Goal: Transaction & Acquisition: Purchase product/service

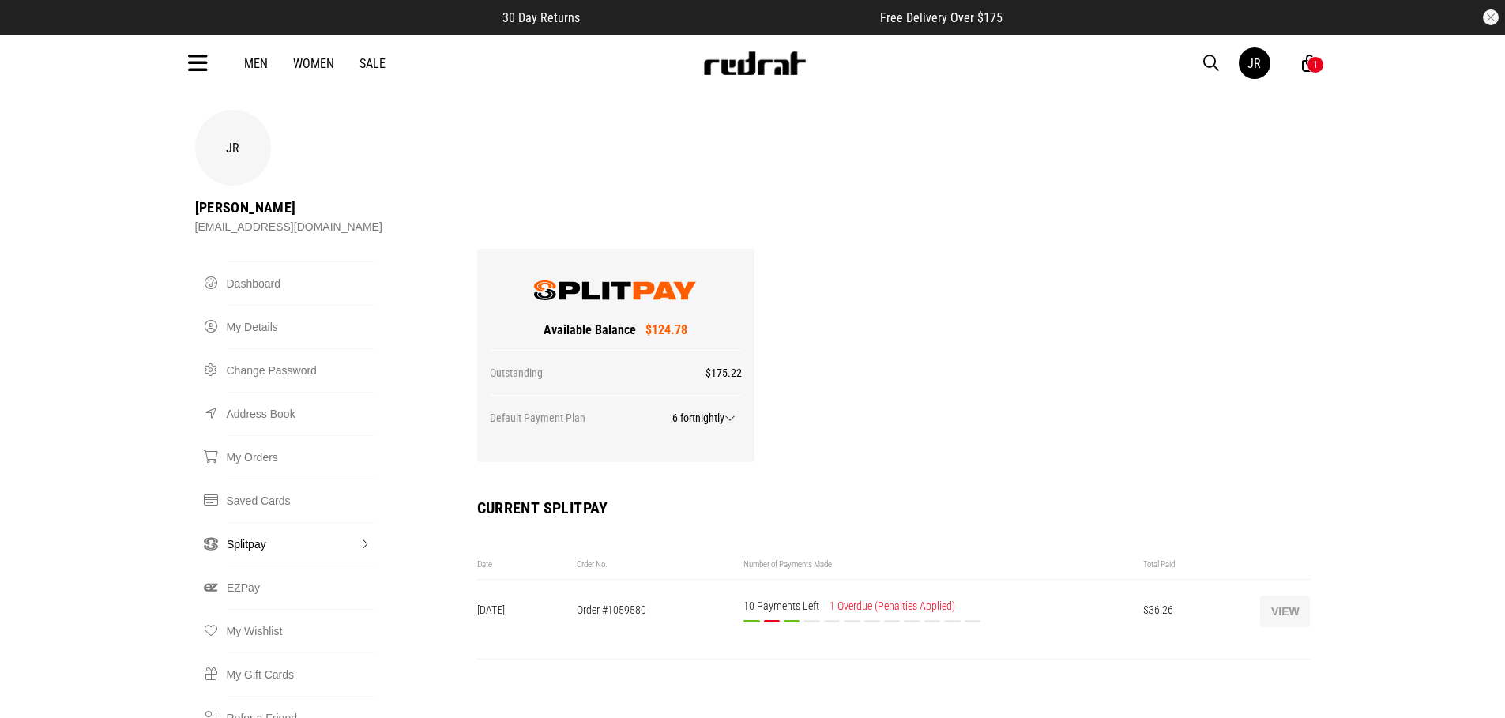
click at [1299, 596] on button "View" at bounding box center [1285, 612] width 50 height 32
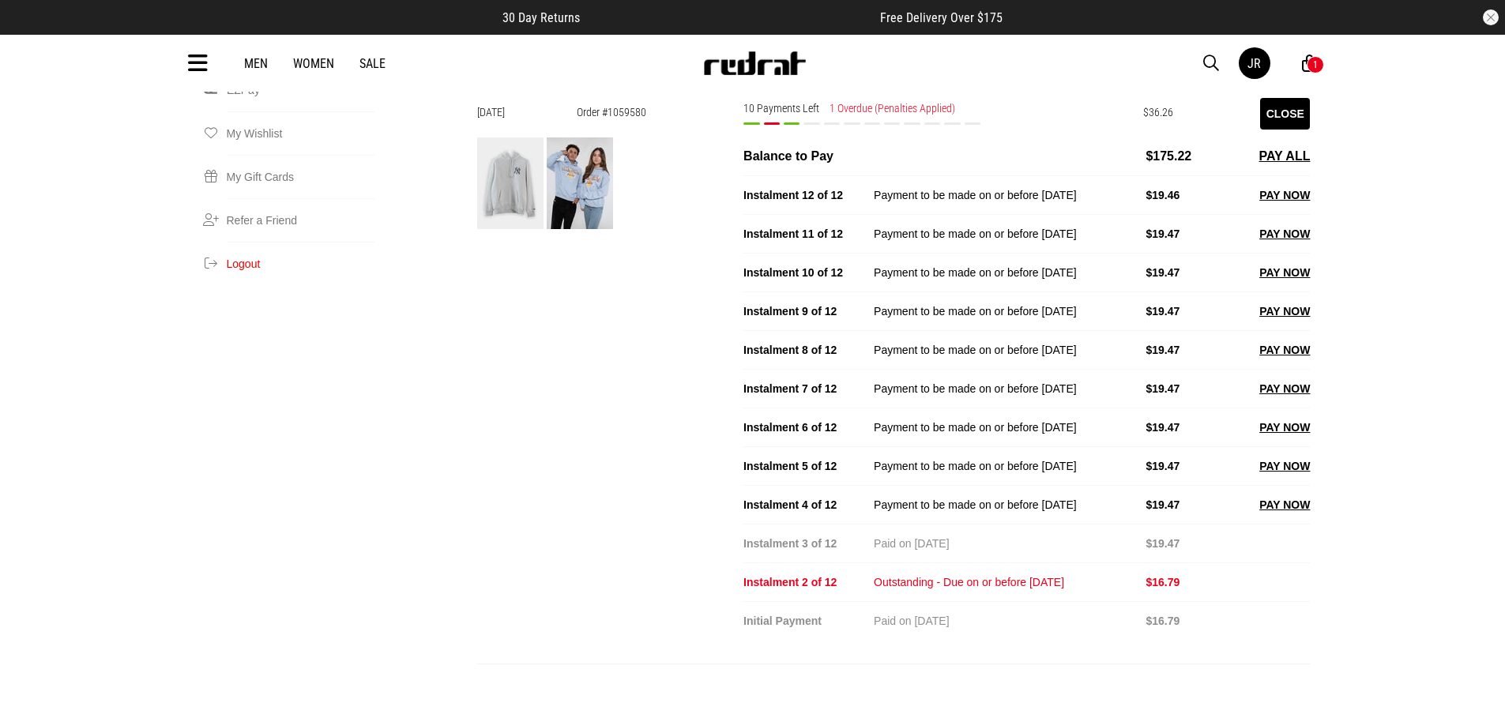
scroll to position [499, 0]
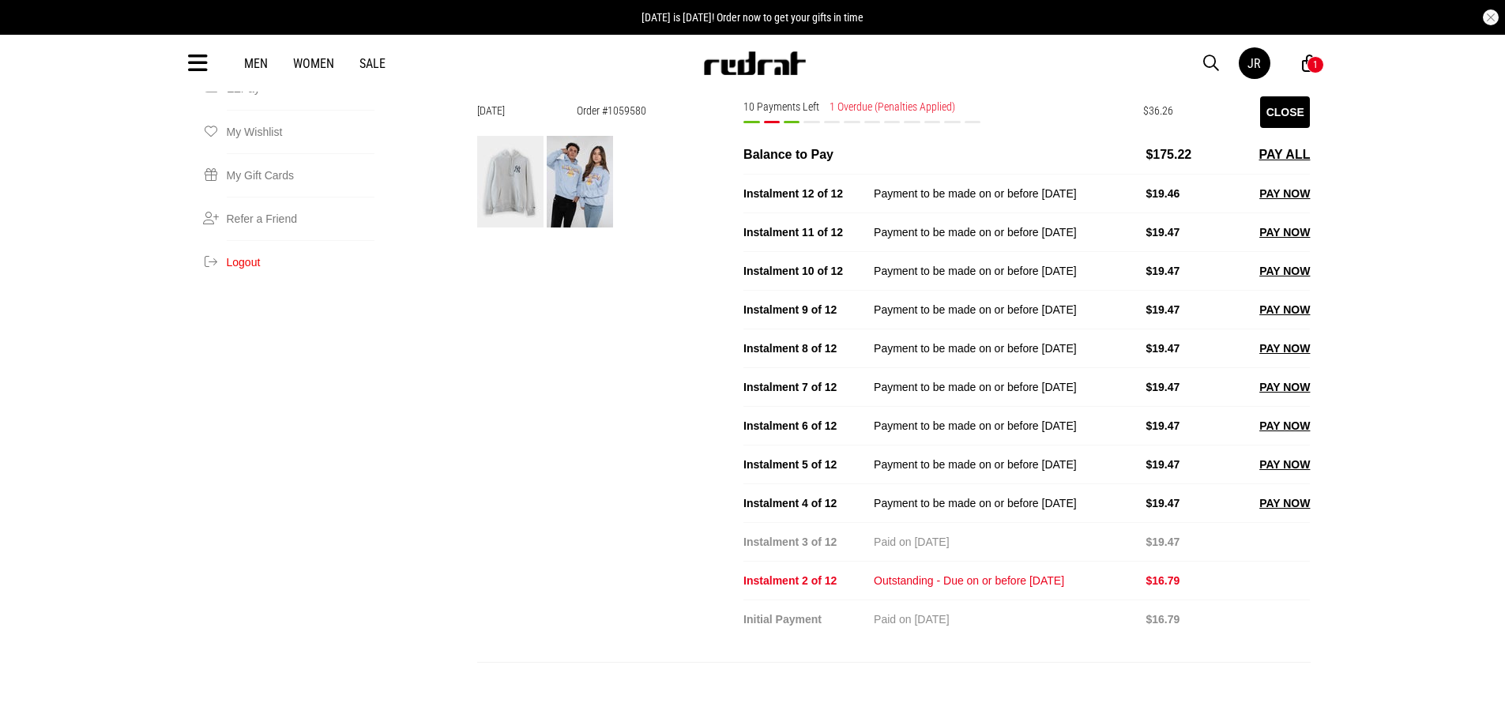
click at [1279, 561] on div "Instalment 2 of 12 Outstanding - Due on or before 21/08/2025 $16.79" at bounding box center [1026, 580] width 566 height 39
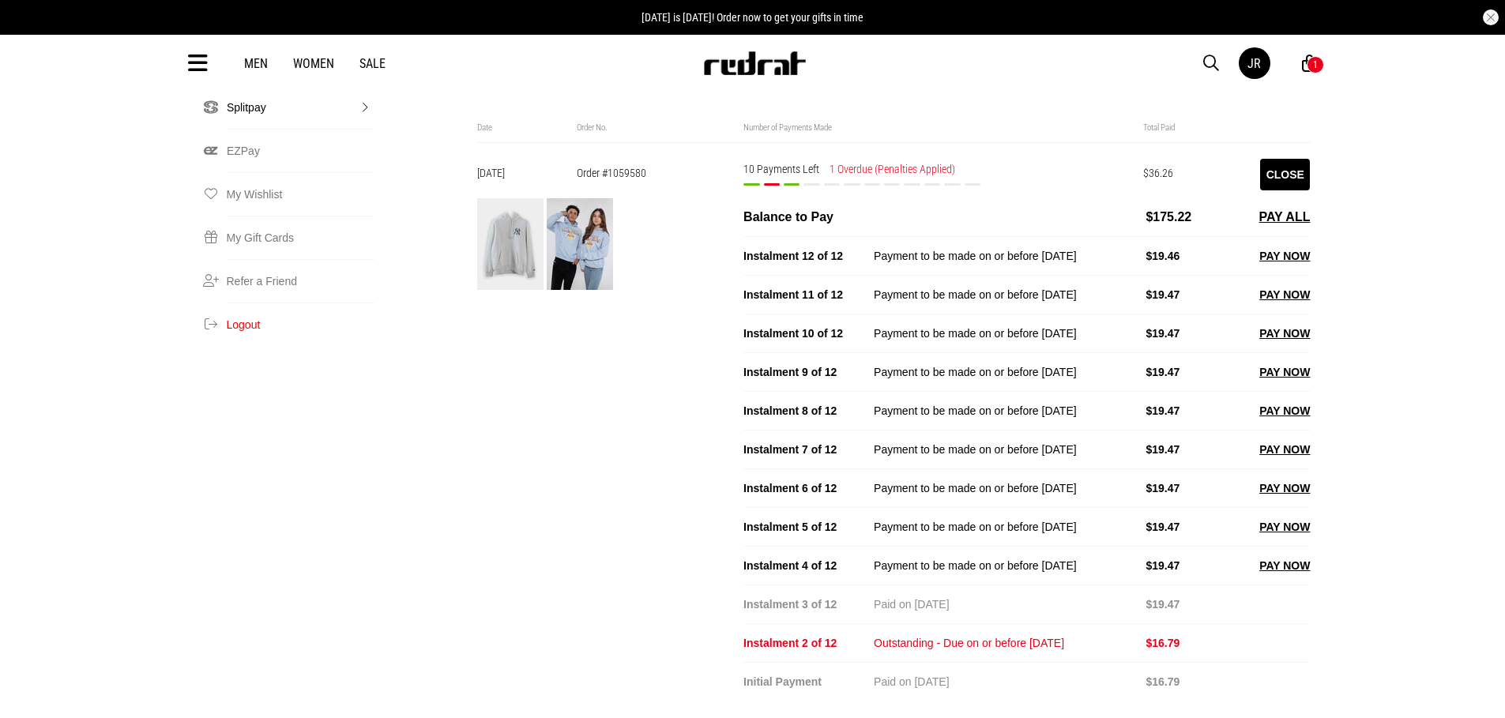
scroll to position [439, 0]
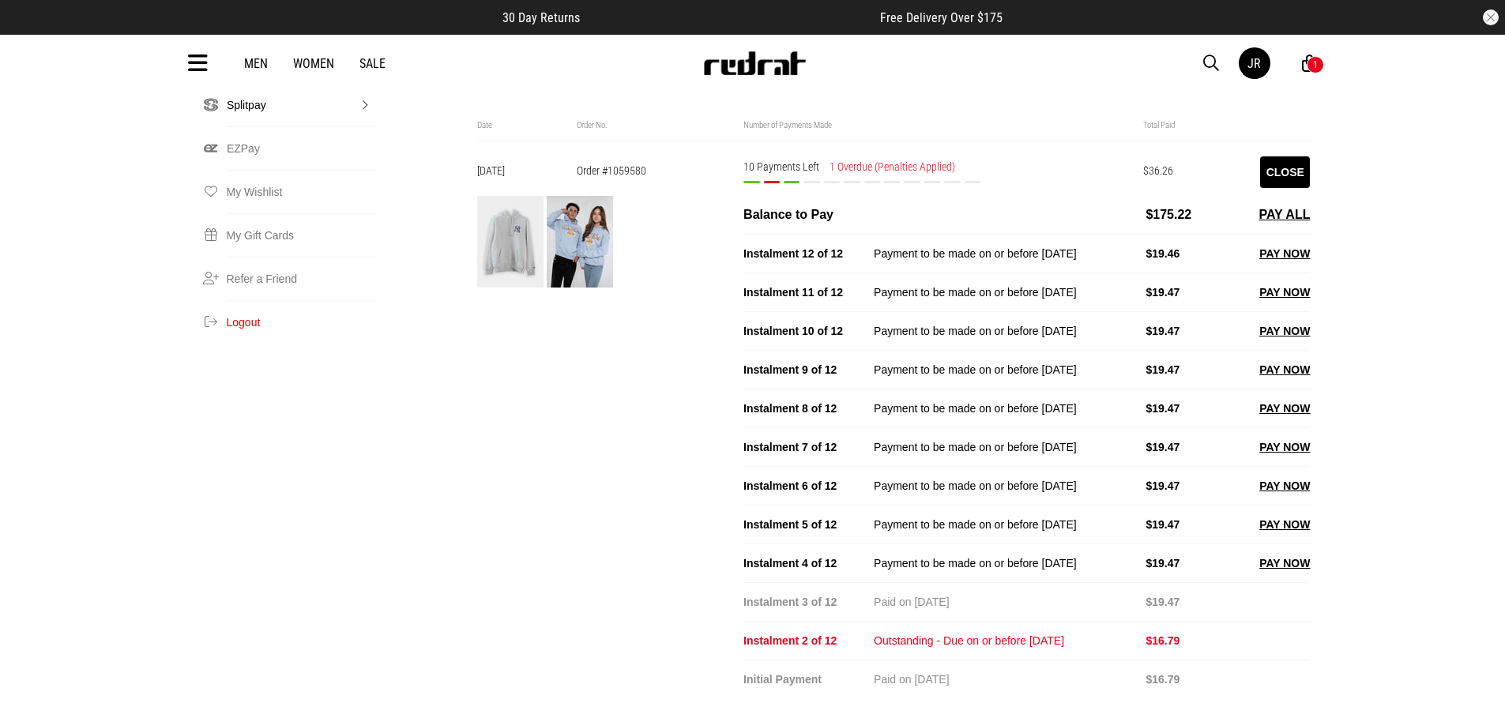
click at [1273, 554] on button "PAY NOW" at bounding box center [1284, 563] width 51 height 19
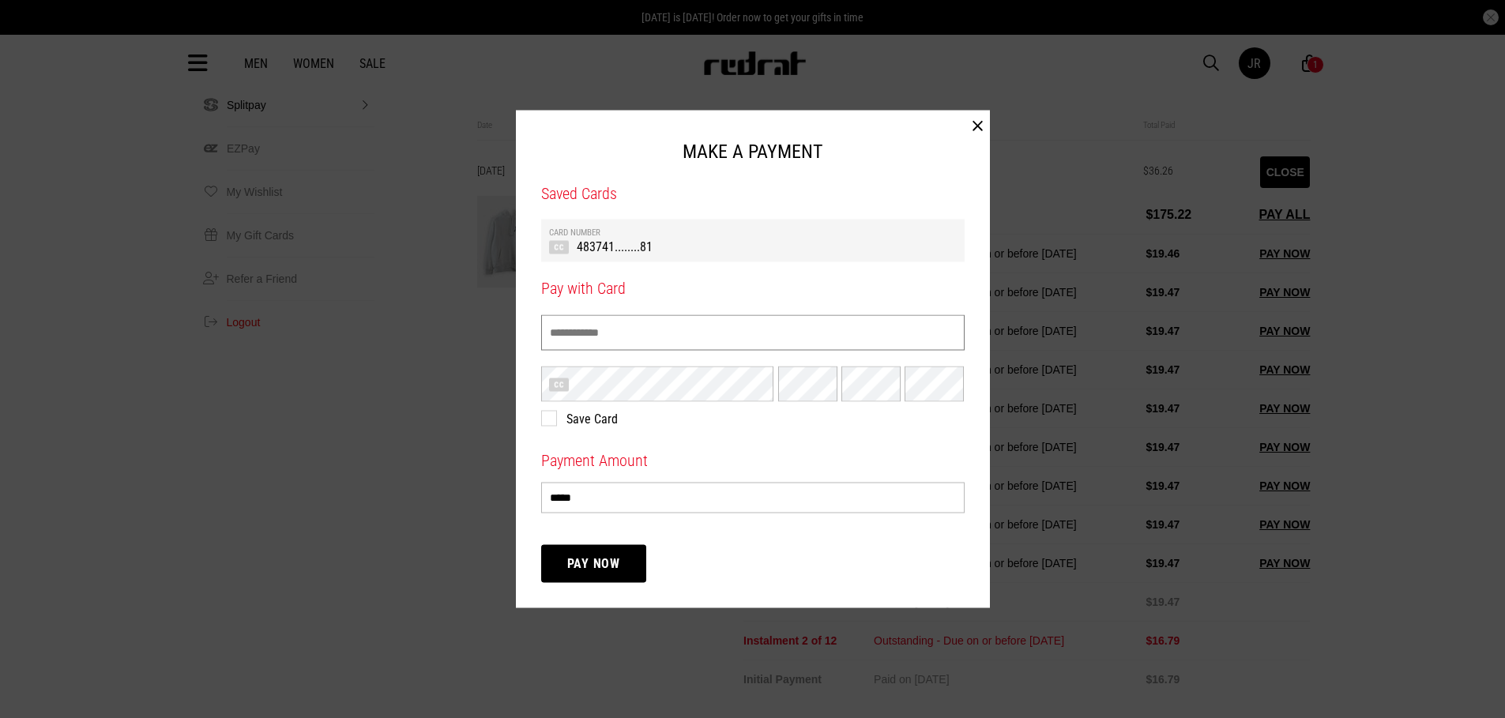
click at [683, 333] on input "Name on Card" at bounding box center [752, 332] width 423 height 36
type input "**********"
drag, startPoint x: 731, startPoint y: 257, endPoint x: 727, endPoint y: 240, distance: 17.1
click at [730, 250] on div "Card Number 483741........81" at bounding box center [752, 241] width 423 height 43
click at [721, 235] on th "Card Number" at bounding box center [753, 233] width 408 height 10
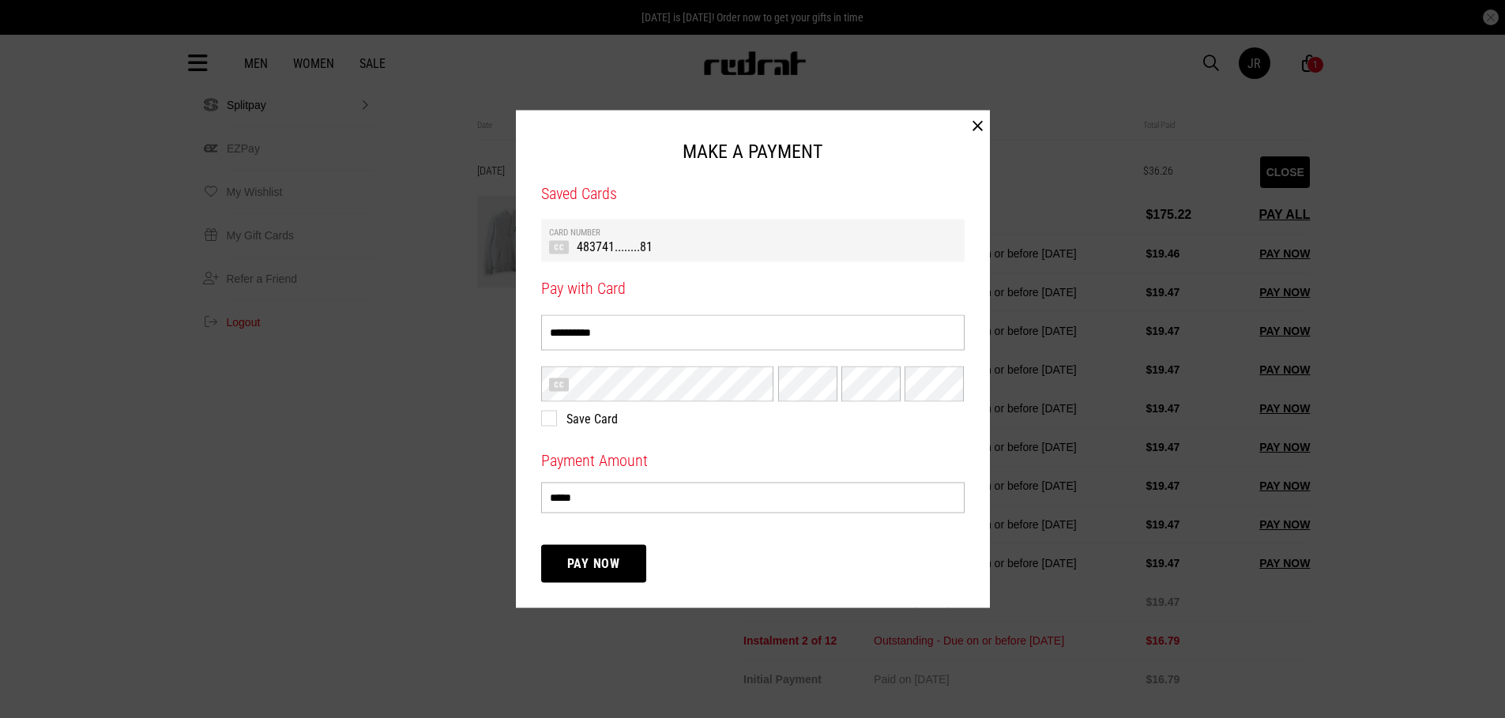
click at [763, 229] on th "Card Number" at bounding box center [753, 233] width 408 height 10
click at [614, 567] on button "Pay Now" at bounding box center [594, 564] width 106 height 38
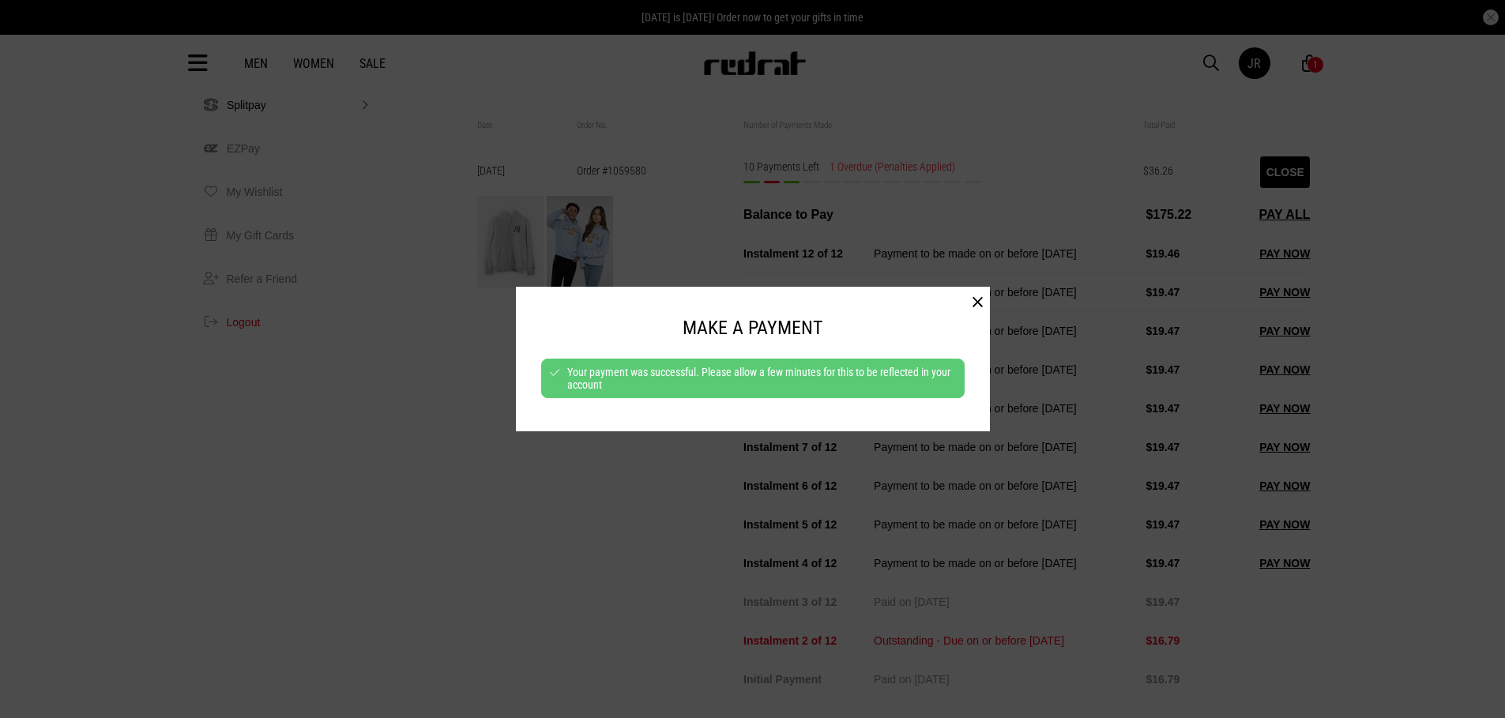
click at [980, 307] on button "button" at bounding box center [977, 303] width 24 height 32
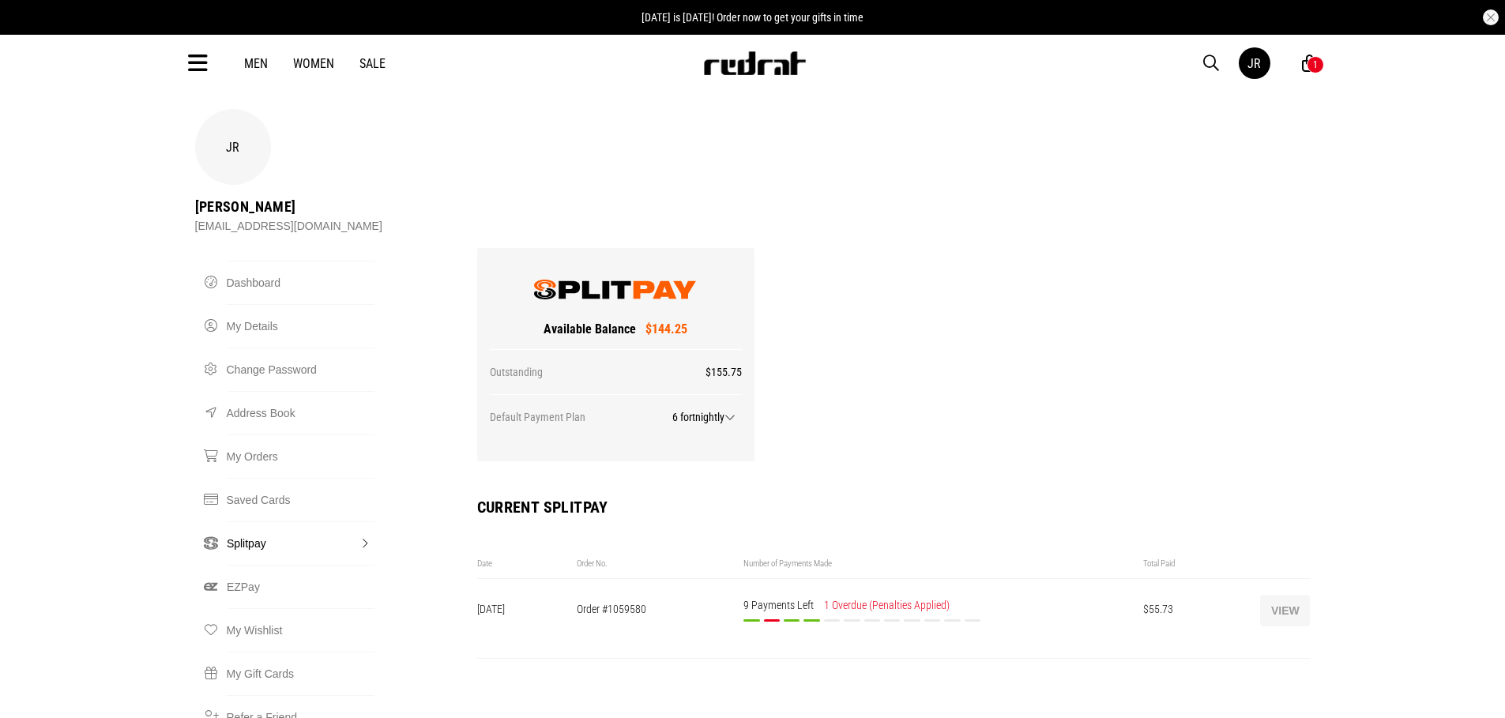
click at [1292, 595] on button "View" at bounding box center [1285, 611] width 50 height 32
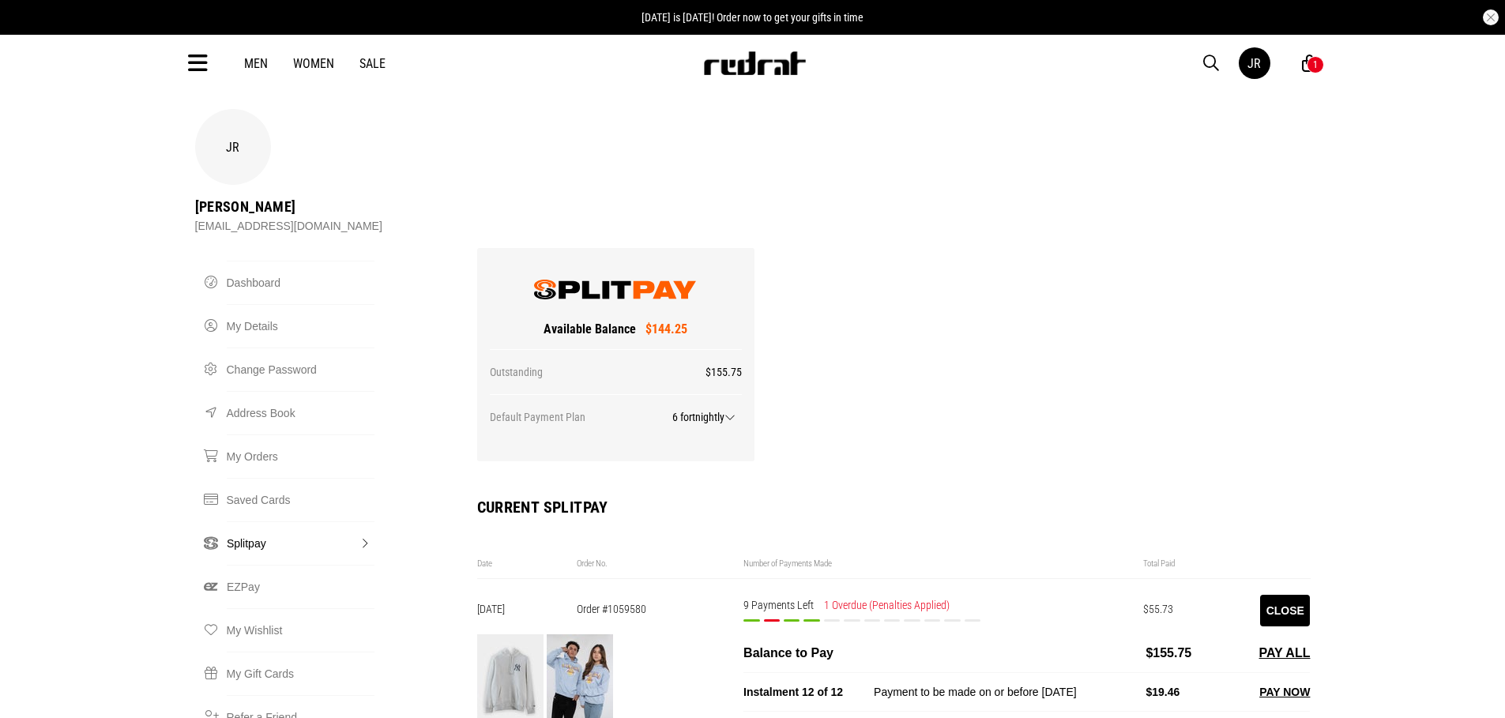
click at [258, 61] on link "Men" at bounding box center [256, 63] width 24 height 15
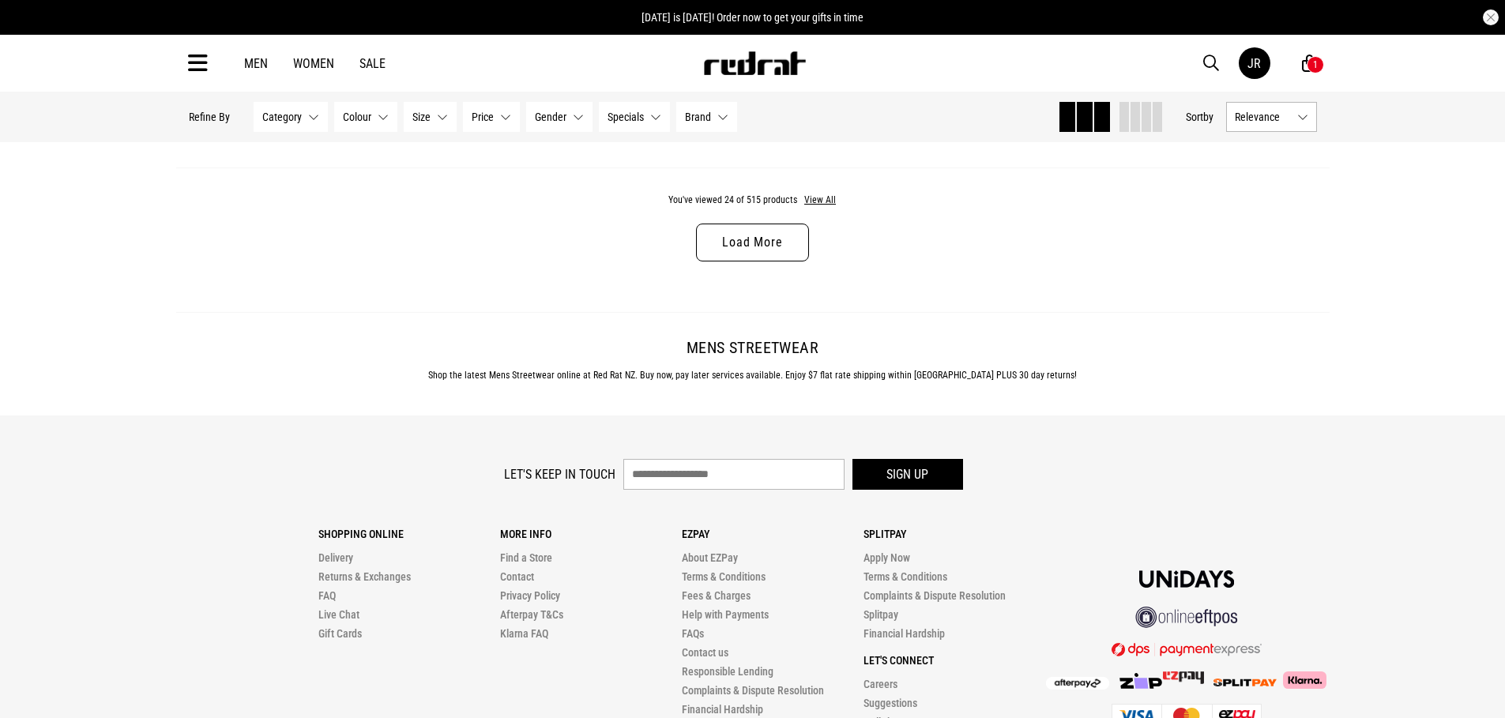
scroll to position [5170, 0]
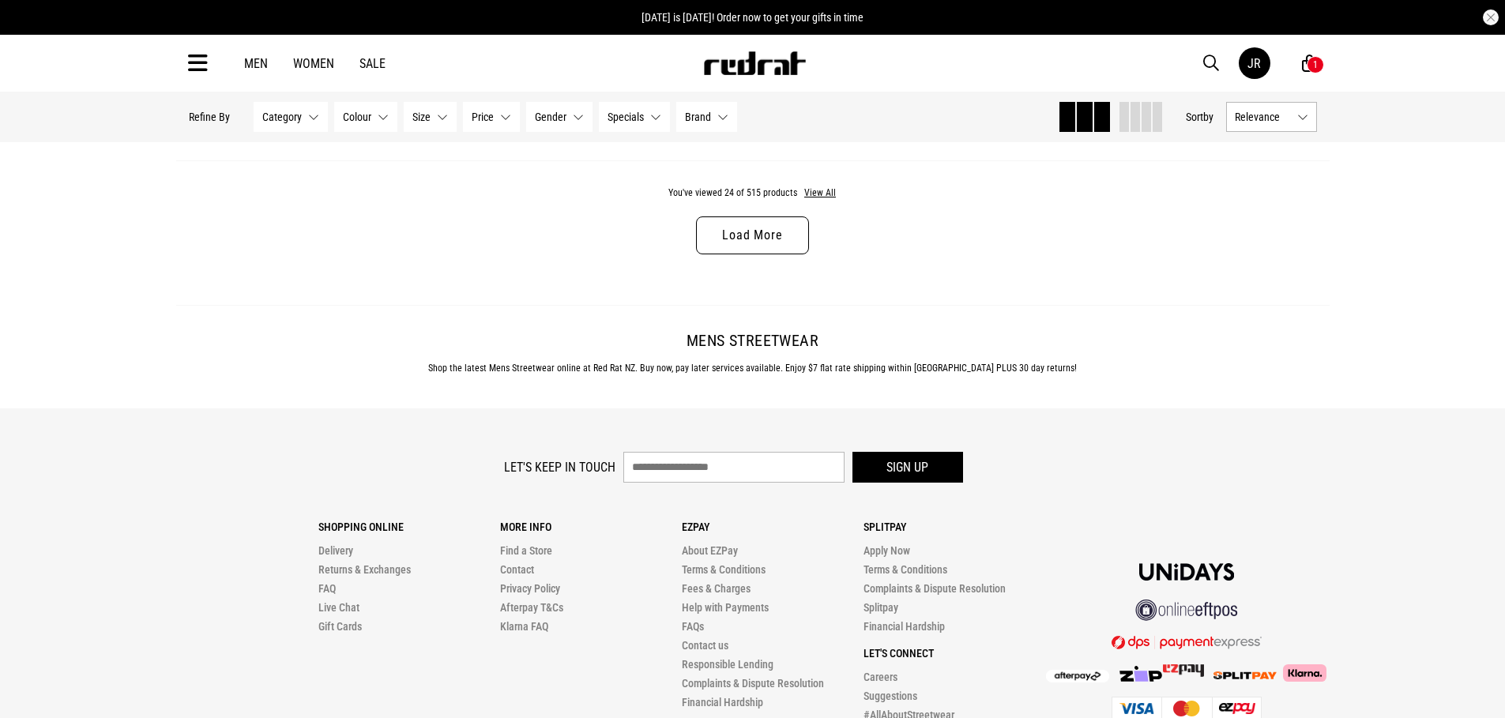
click at [750, 231] on link "Load More" at bounding box center [752, 235] width 112 height 38
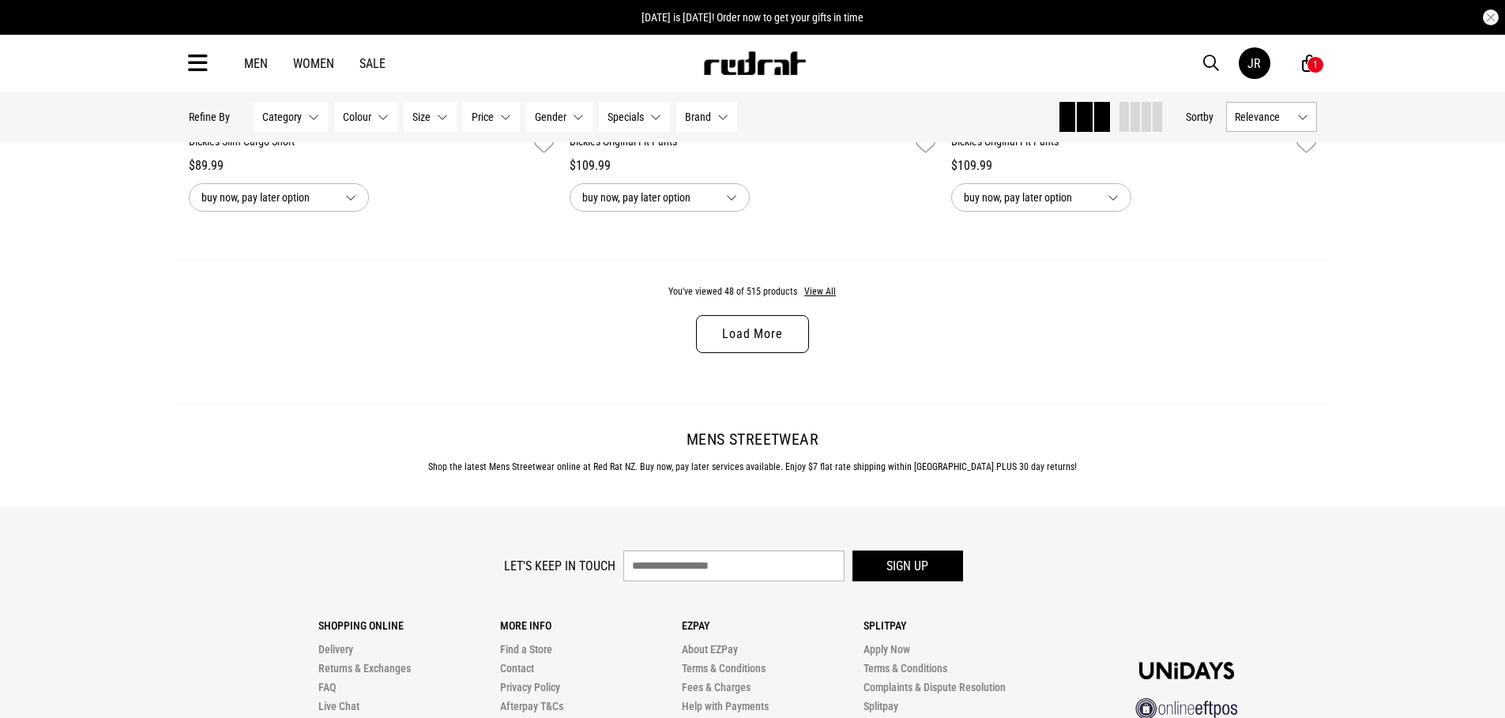
scroll to position [10116, 0]
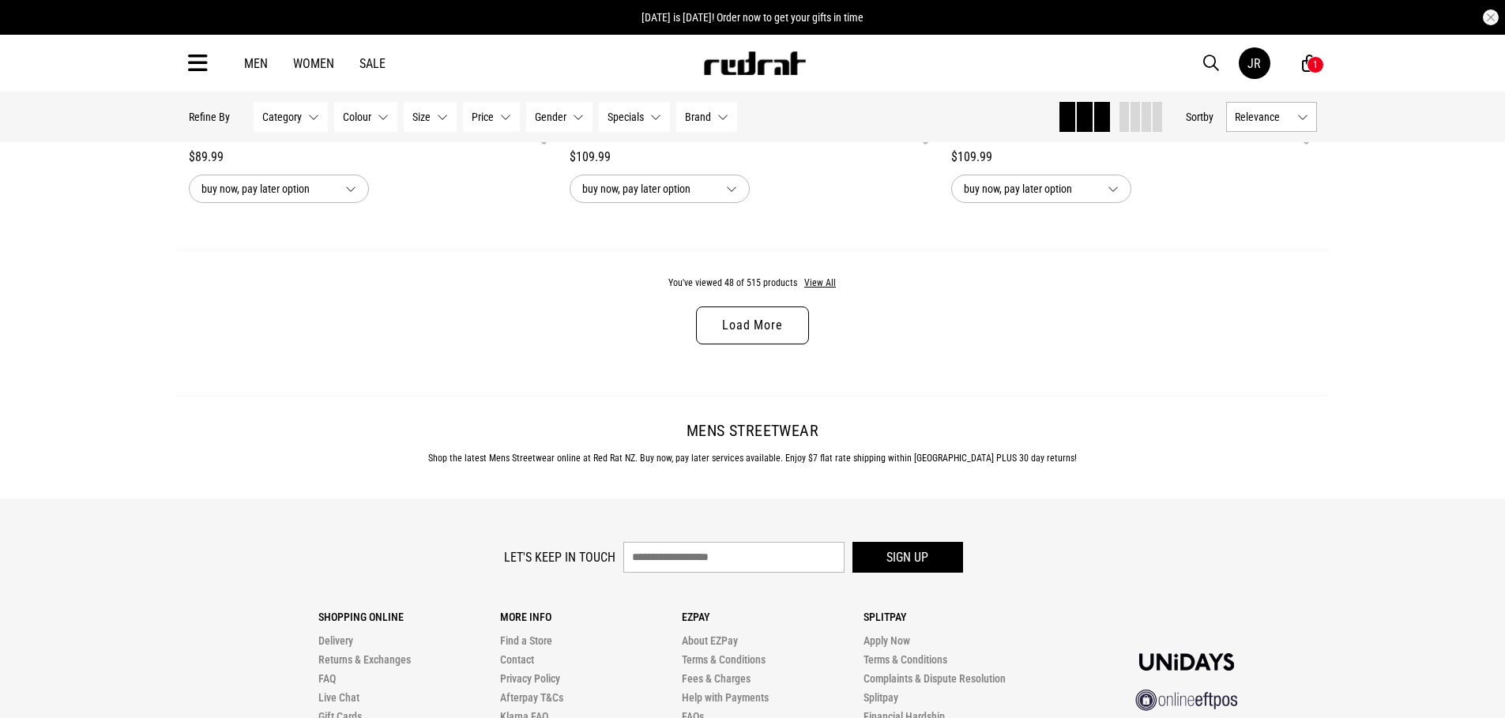
click at [754, 323] on link "Load More" at bounding box center [752, 326] width 112 height 38
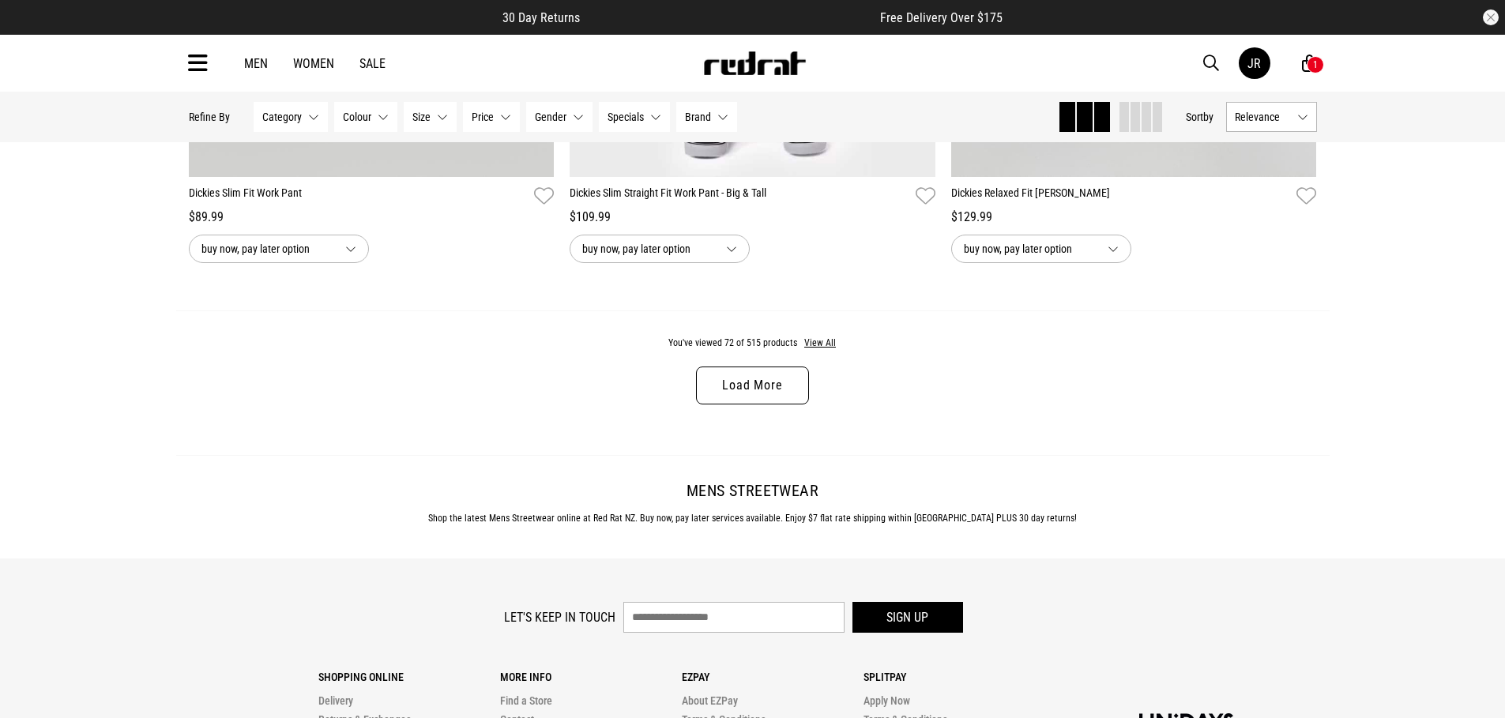
scroll to position [15235, 0]
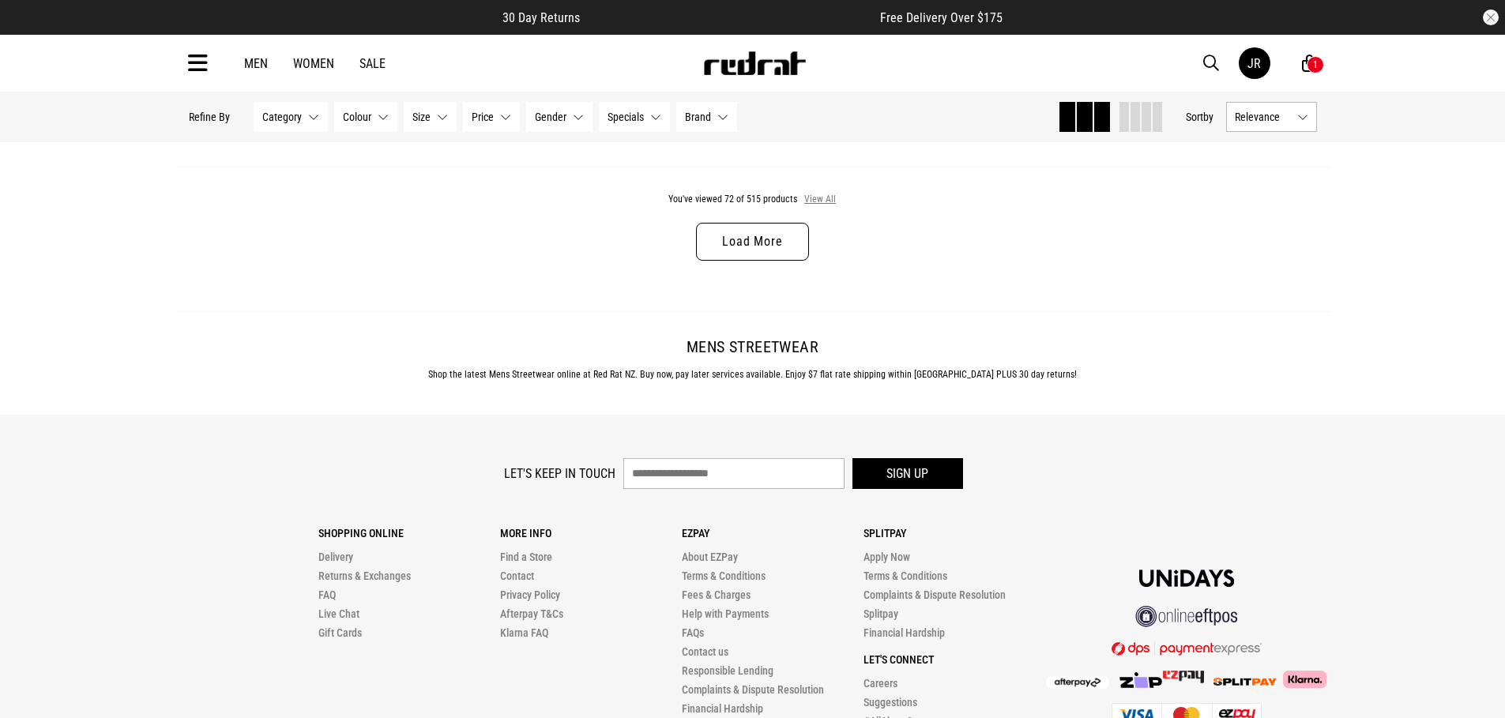
click at [826, 202] on button "View All" at bounding box center [819, 200] width 33 height 14
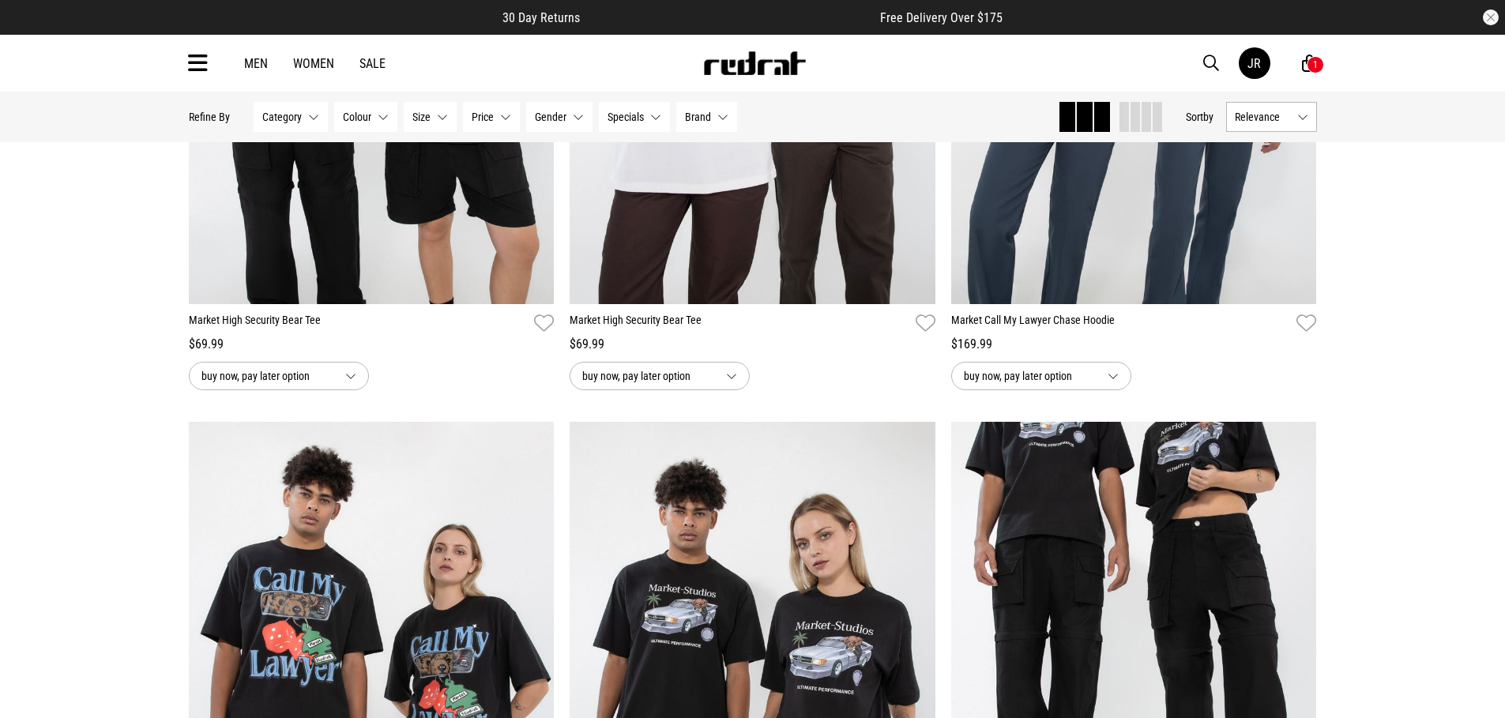
scroll to position [18351, 0]
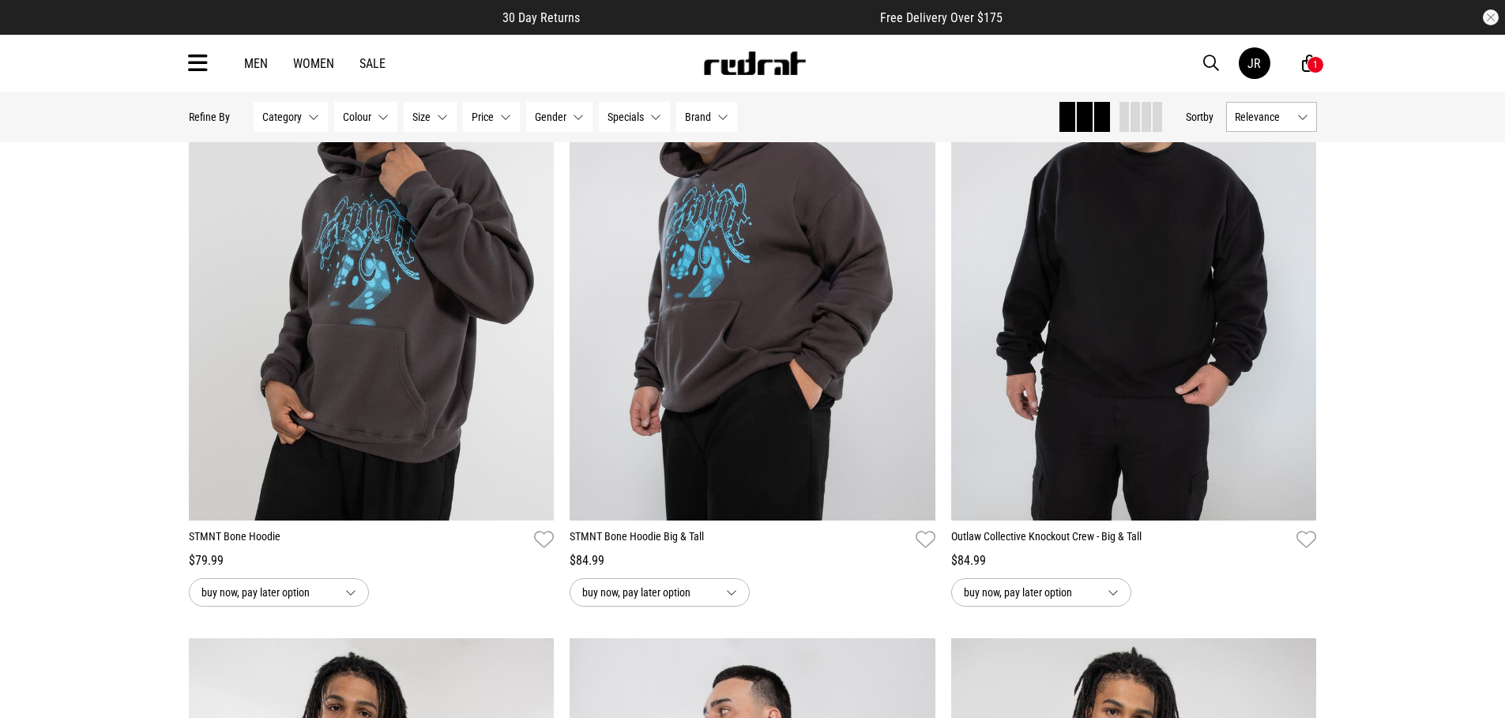
scroll to position [22305, 0]
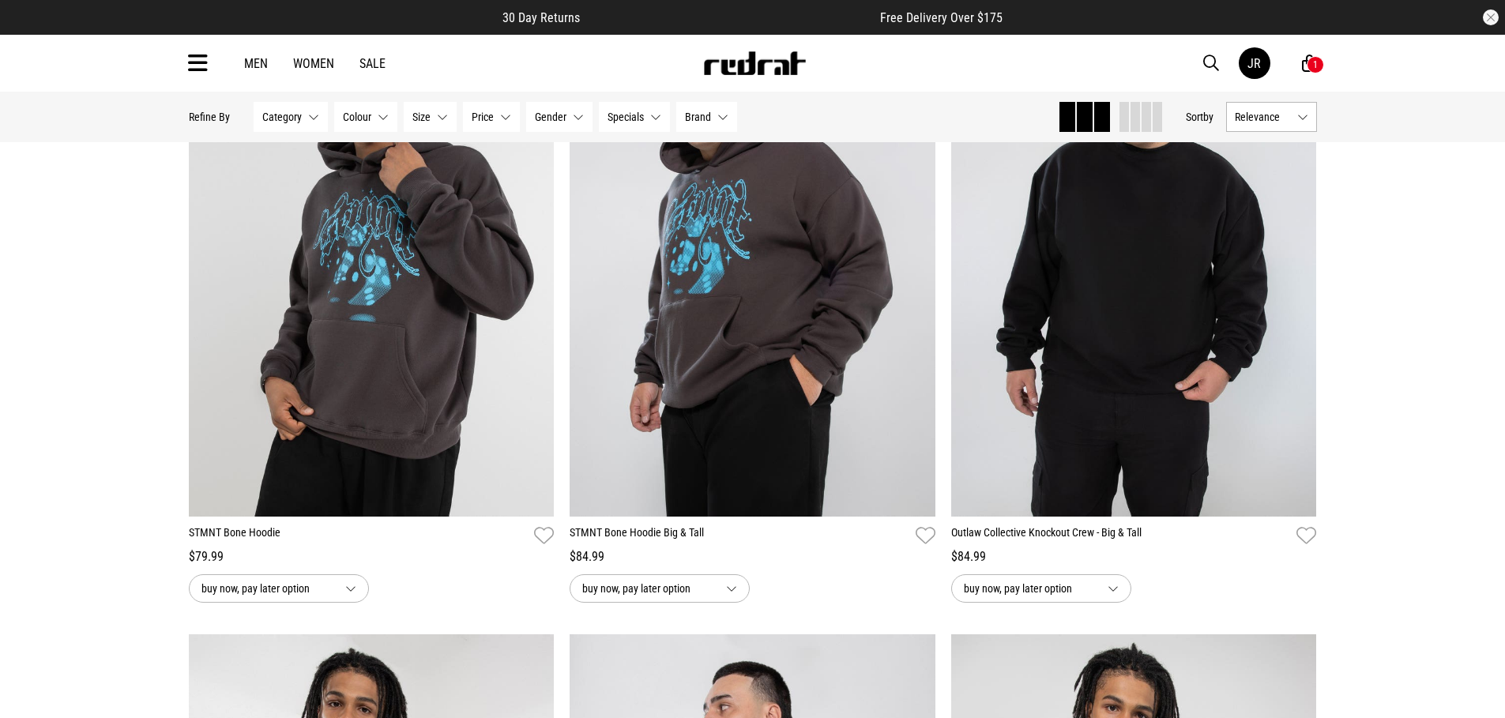
click at [281, 120] on span "Category" at bounding box center [281, 117] width 39 height 13
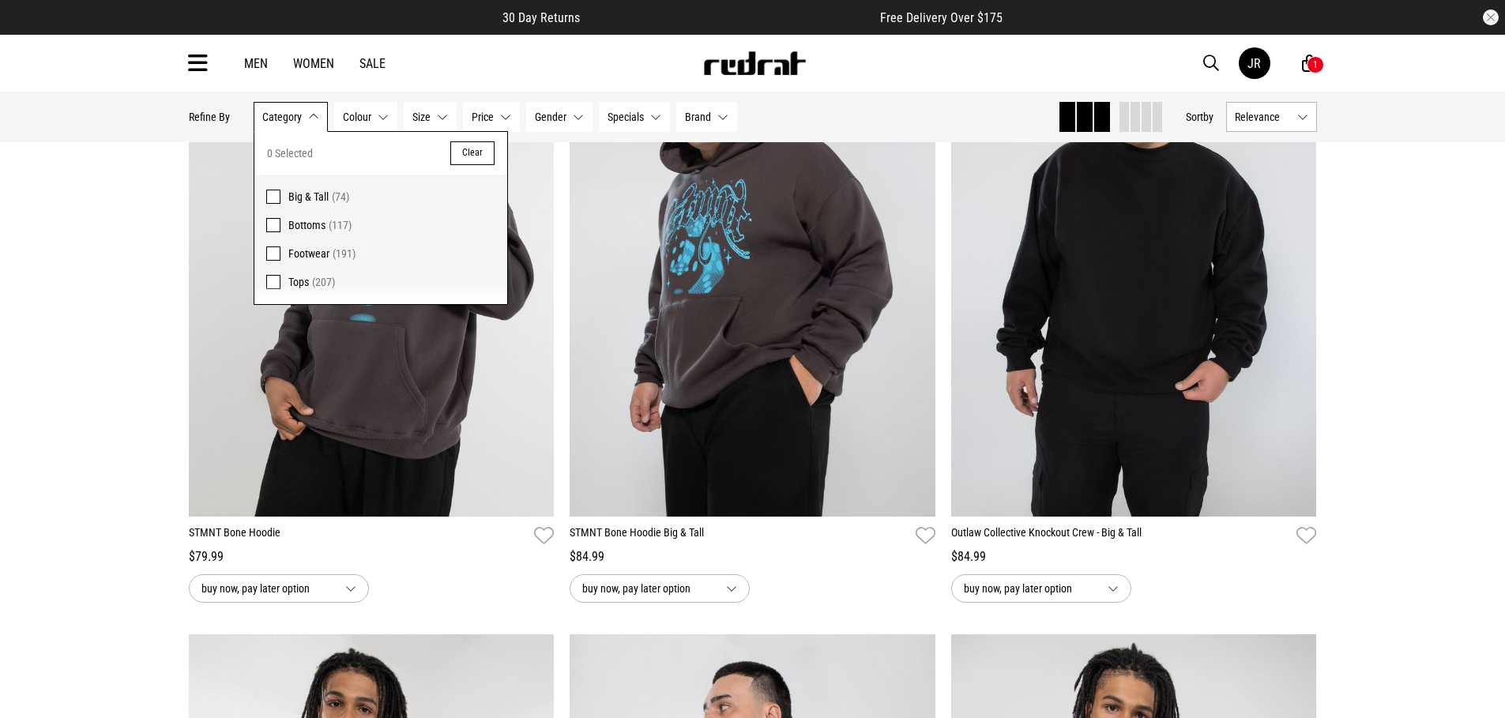
click at [632, 118] on span "Specials" at bounding box center [626, 117] width 36 height 13
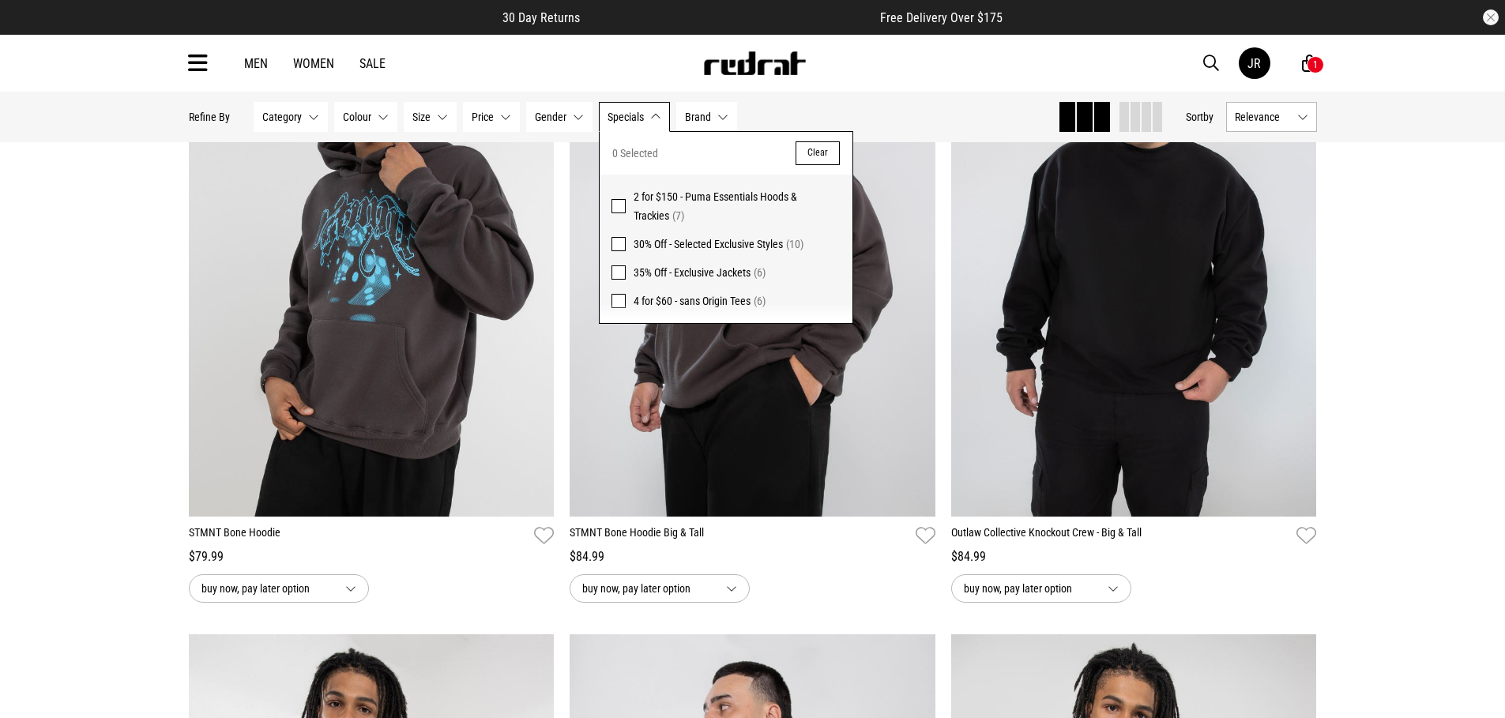
click at [690, 118] on span "Brand" at bounding box center [698, 117] width 26 height 13
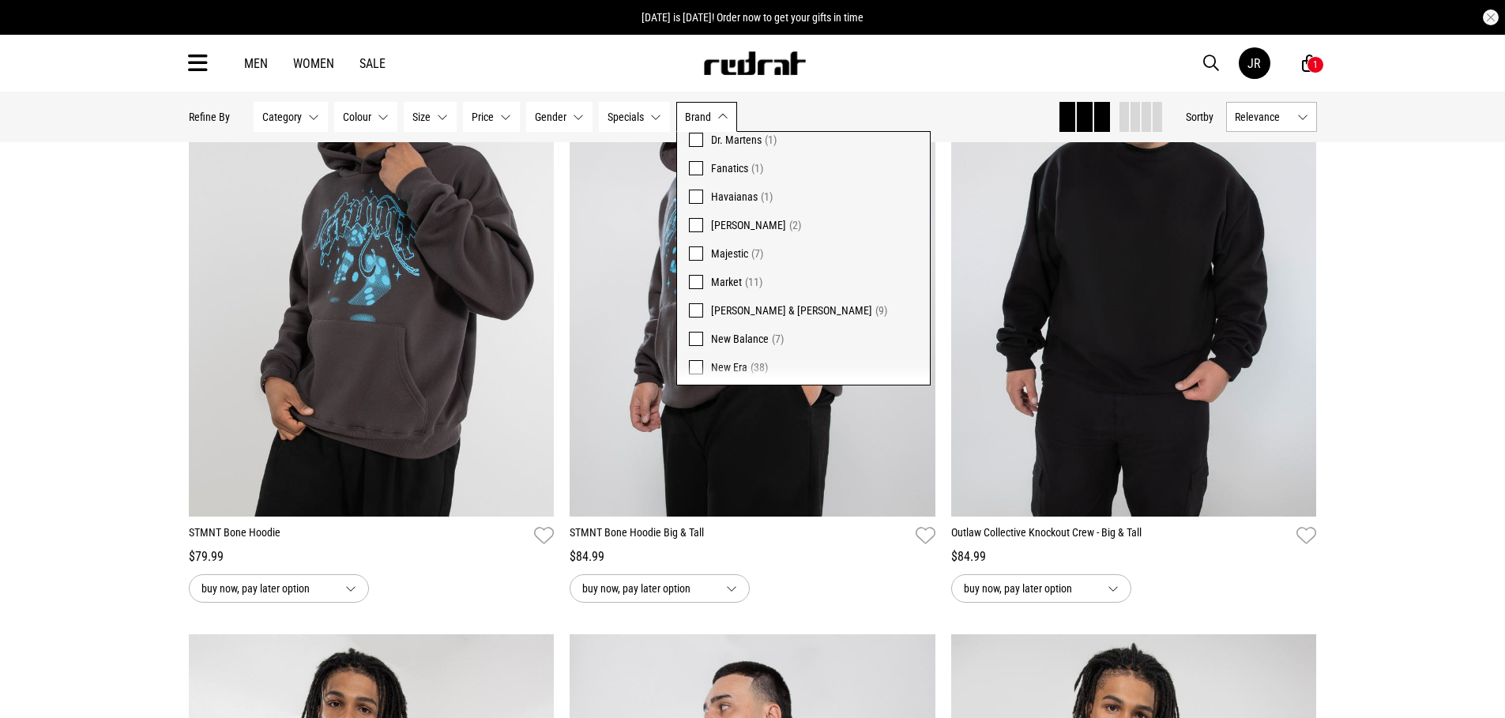
scroll to position [243, 0]
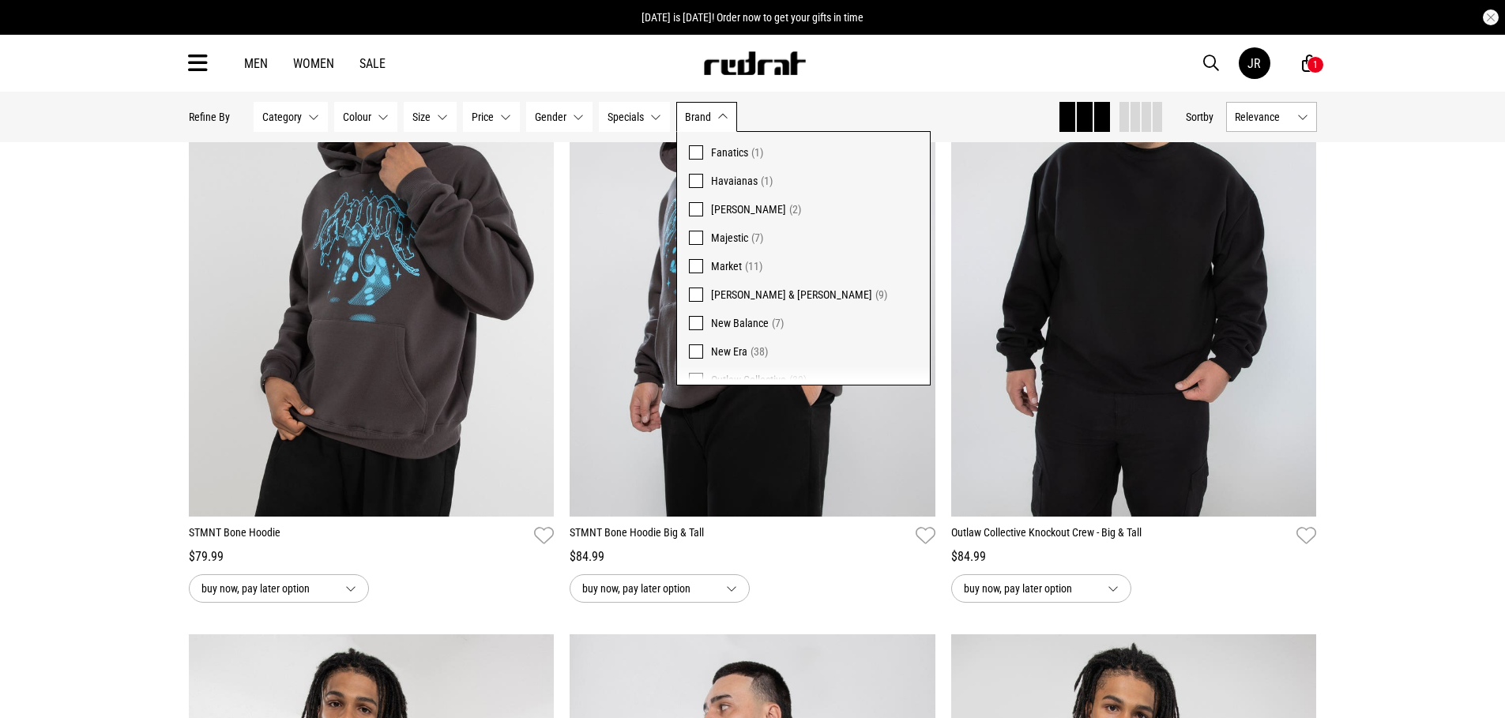
click at [701, 348] on span at bounding box center [696, 351] width 14 height 14
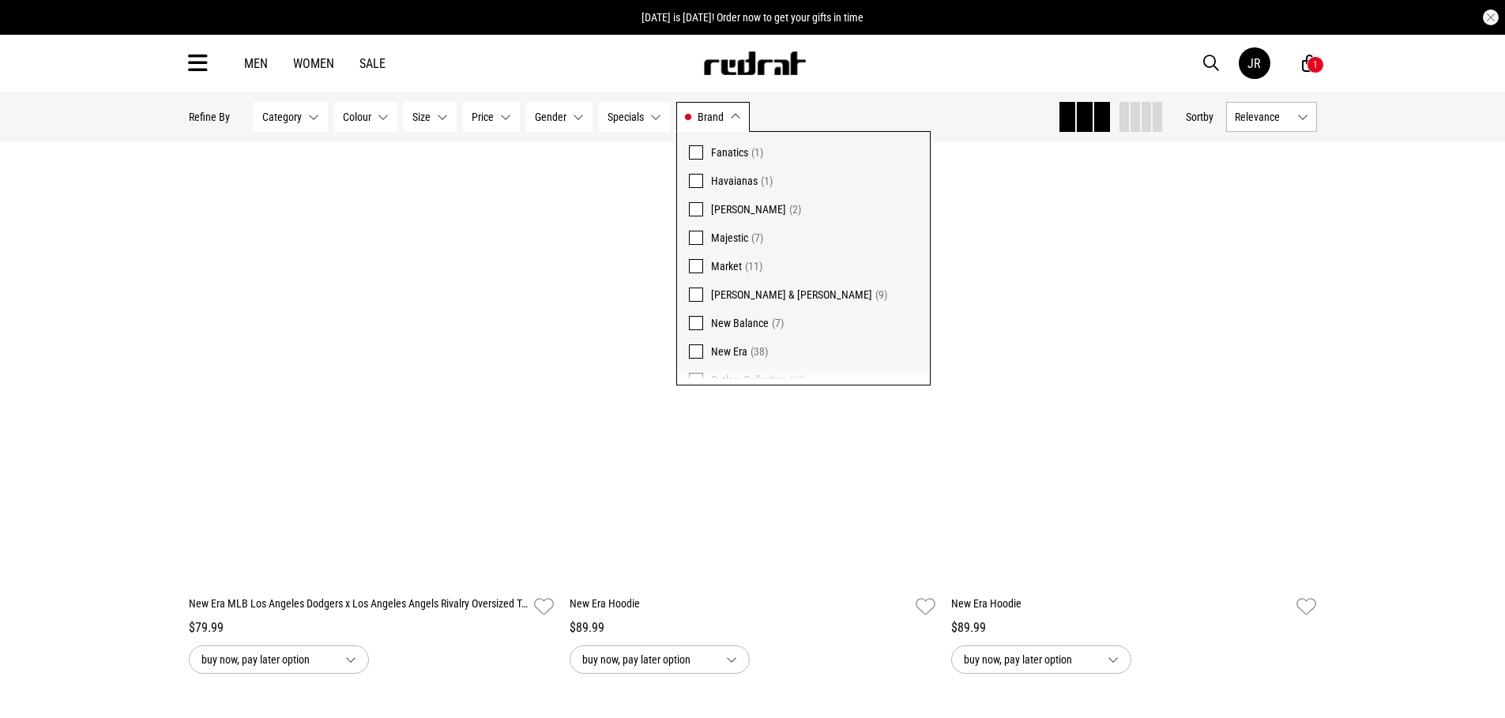
scroll to position [8406, 0]
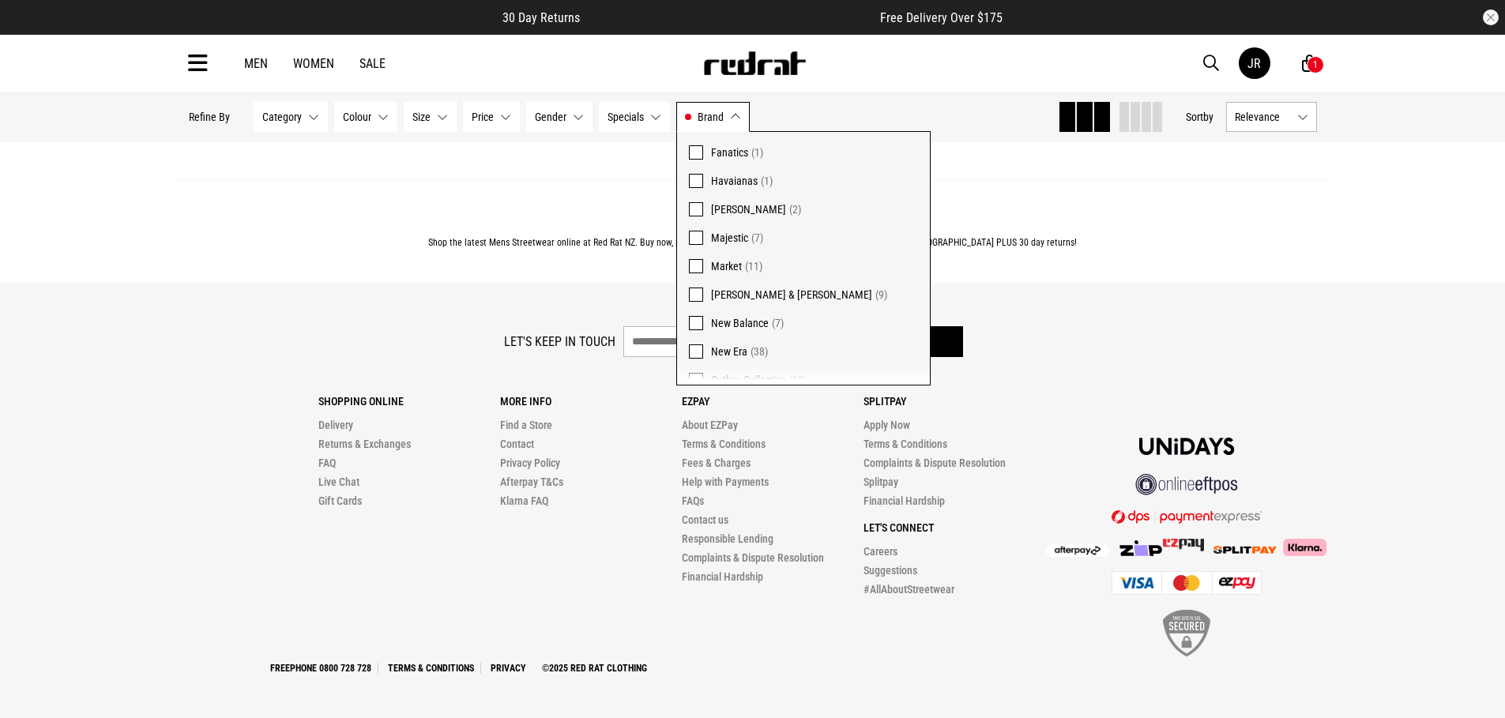
click at [744, 118] on button "Brand New Era" at bounding box center [712, 117] width 73 height 30
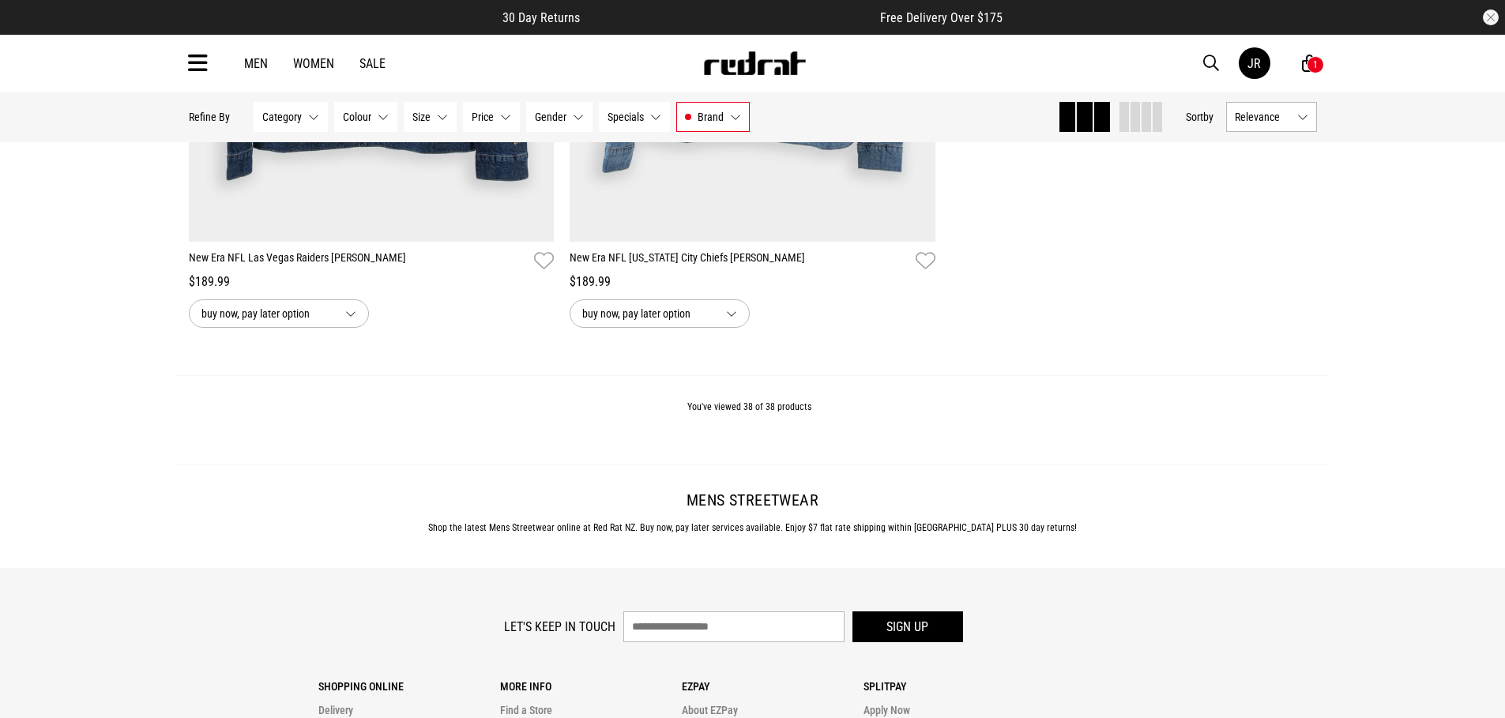
scroll to position [8125, 0]
click at [268, 65] on div "Men Women Sale" at bounding box center [314, 63] width 167 height 15
click at [258, 62] on link "Men" at bounding box center [256, 63] width 24 height 15
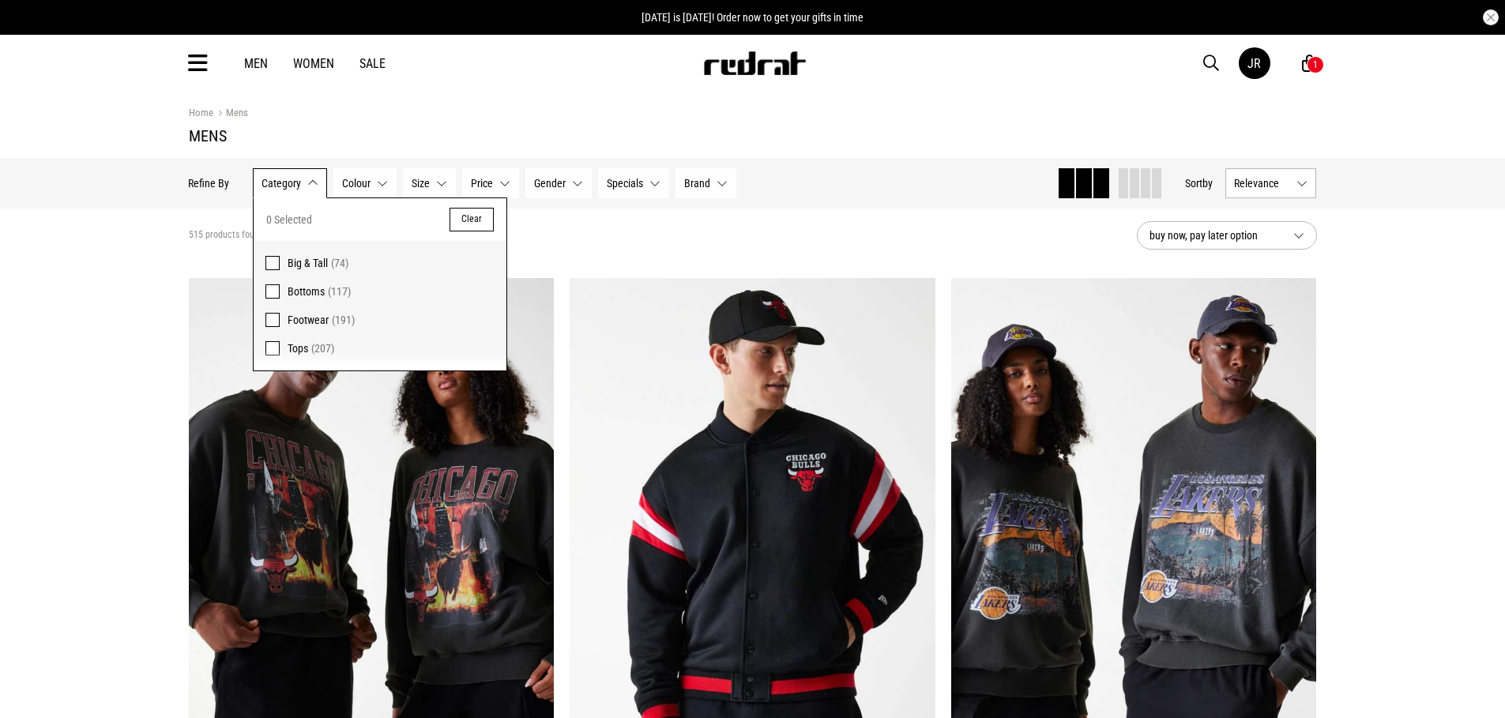
click at [281, 325] on label "Footwear (191)" at bounding box center [380, 320] width 253 height 28
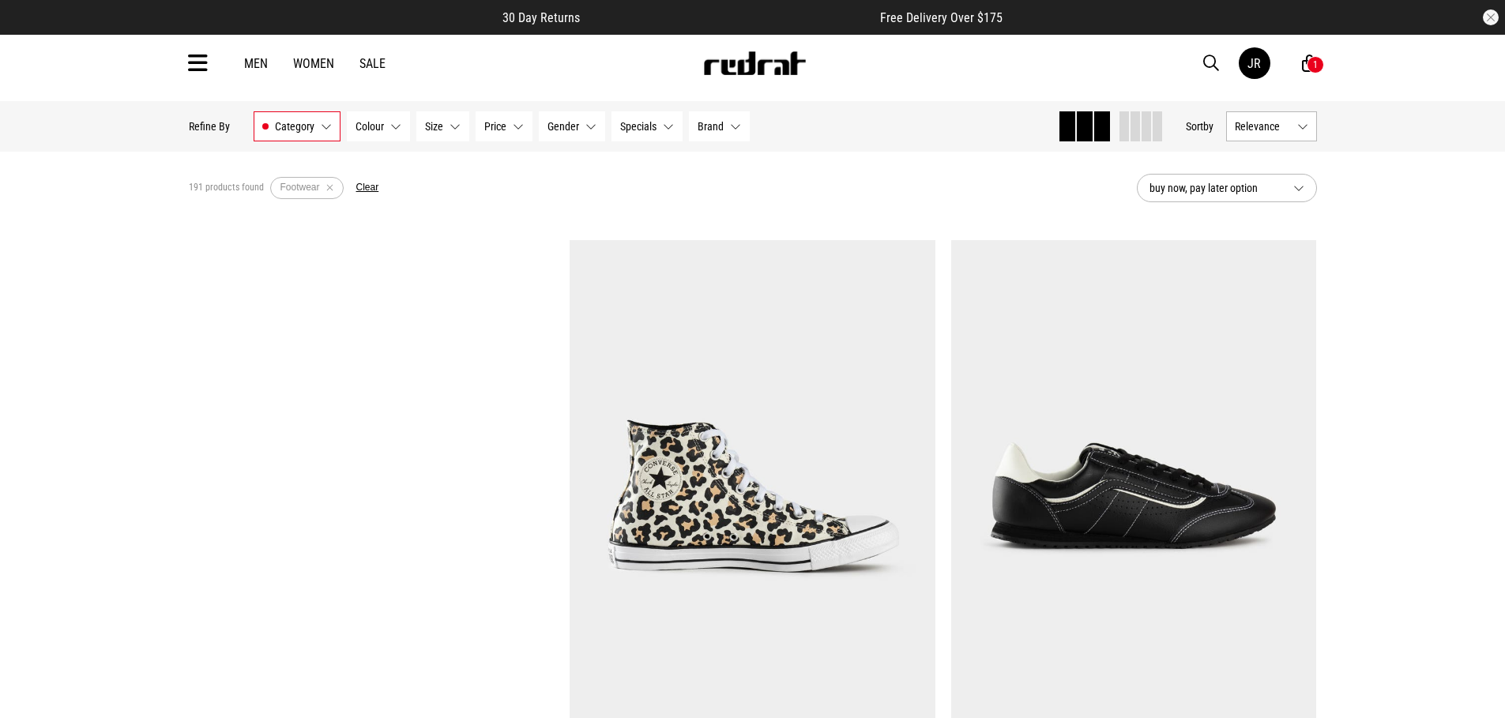
scroll to position [54, 0]
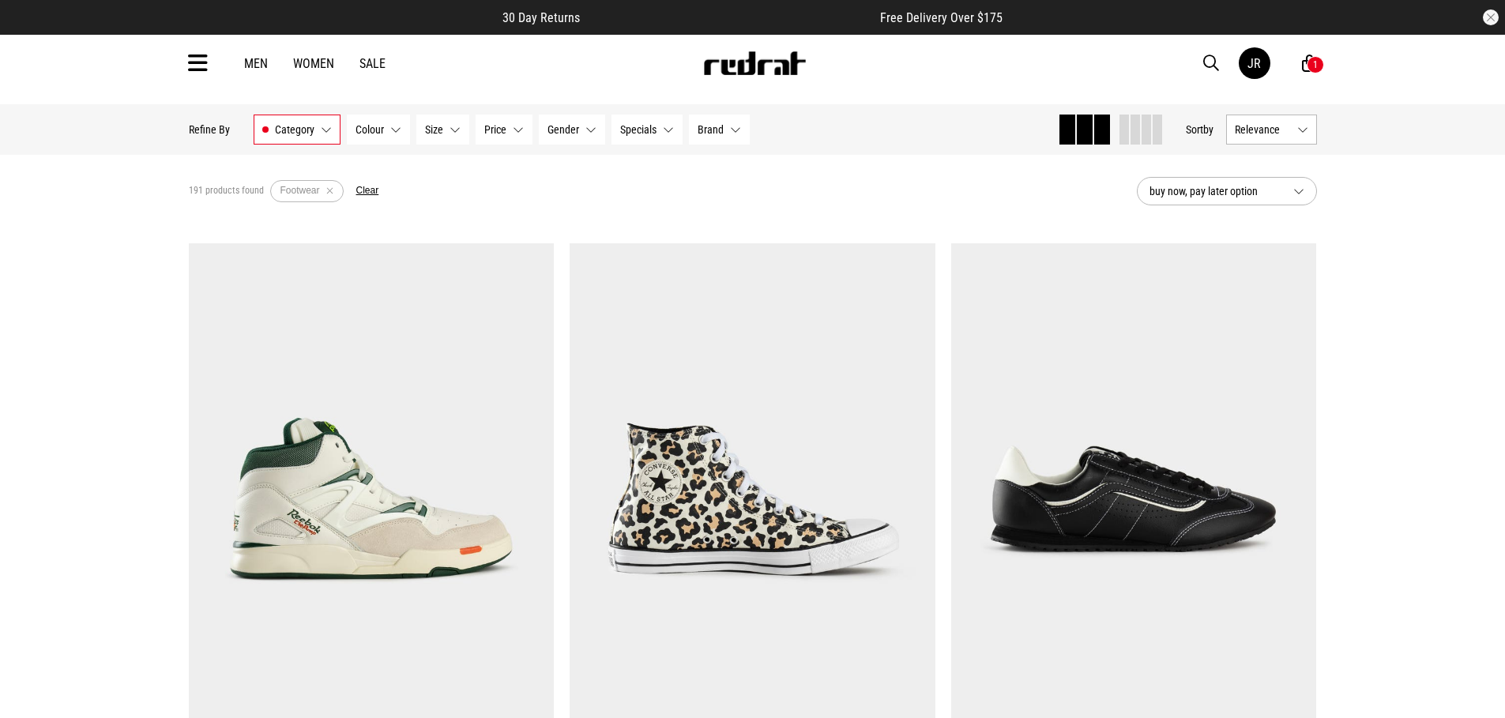
click at [1279, 139] on button "Relevance" at bounding box center [1271, 130] width 91 height 30
click at [1262, 239] on li "Price (Highest)" at bounding box center [1271, 245] width 89 height 29
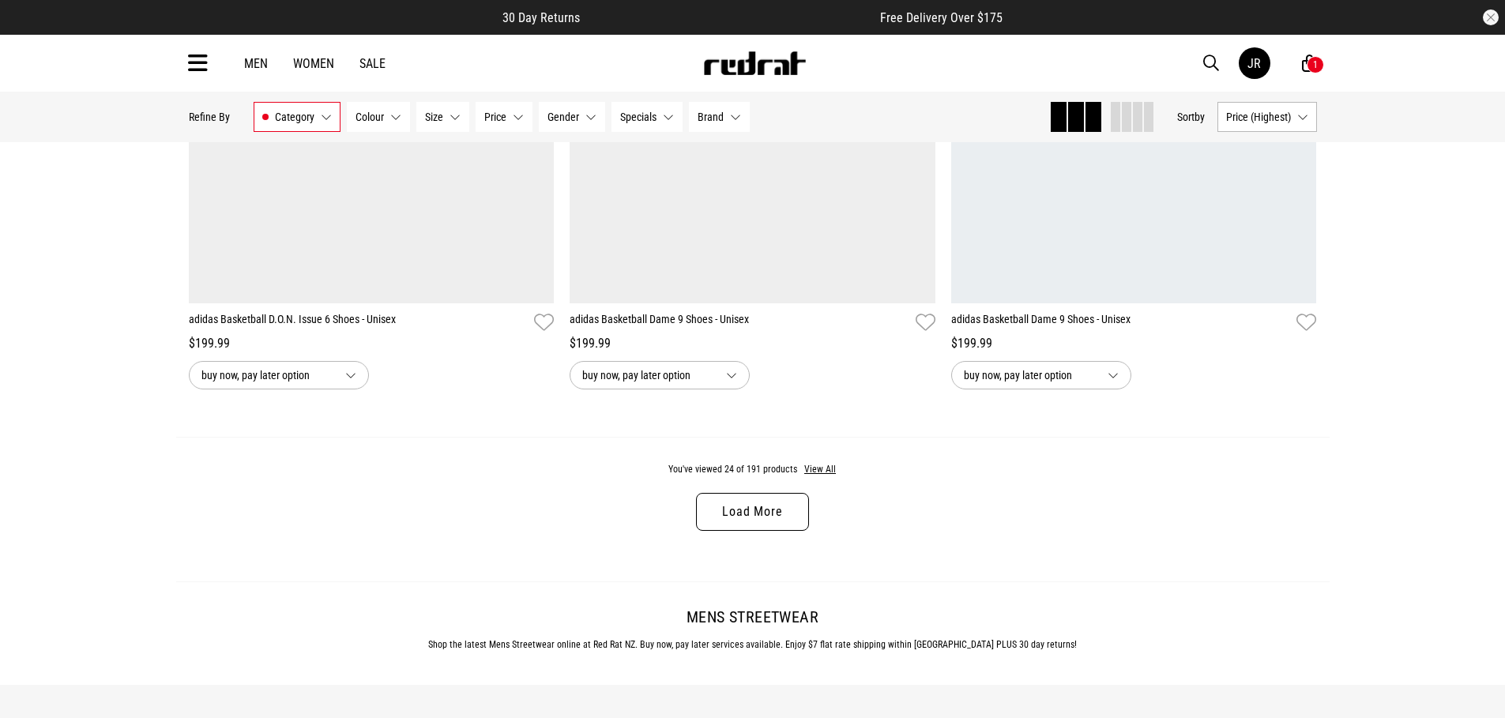
scroll to position [4964, 0]
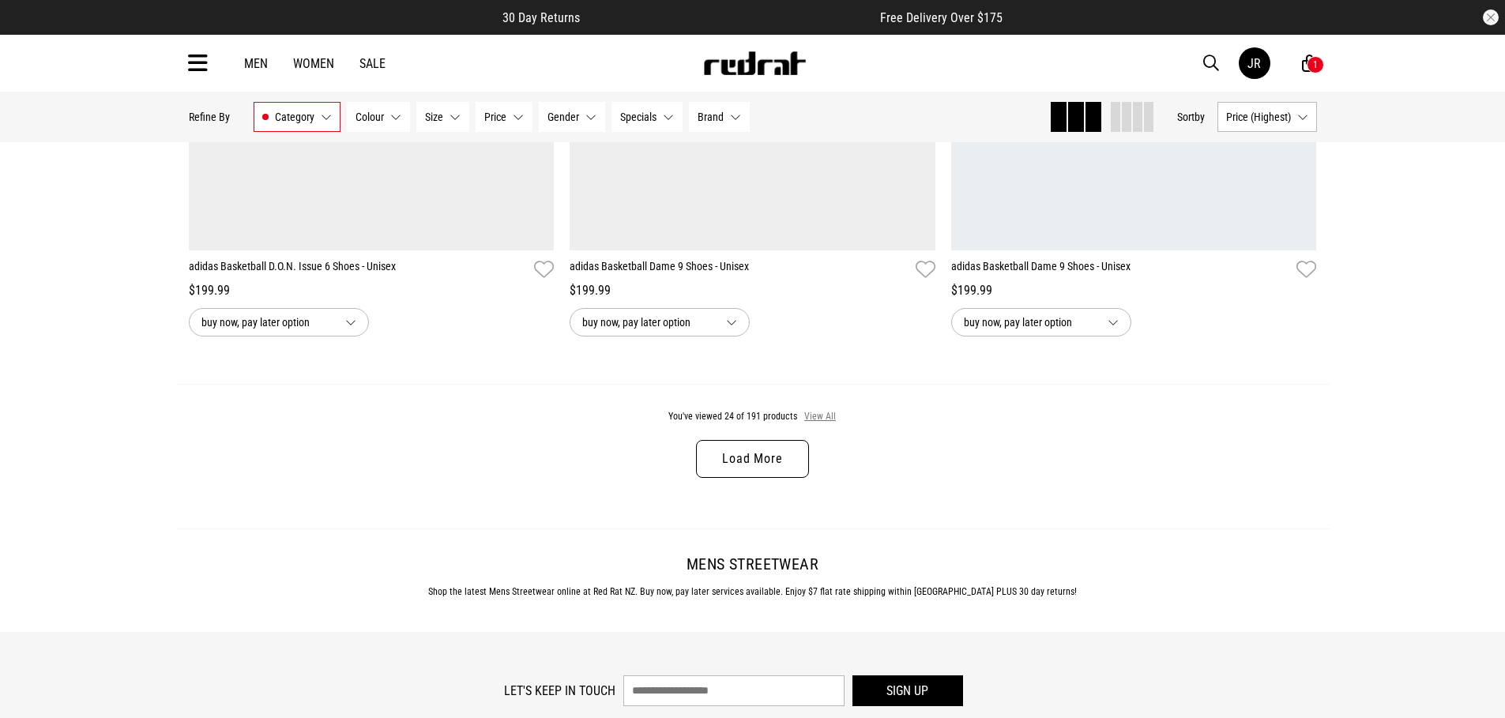
click at [829, 415] on button "View All" at bounding box center [819, 417] width 33 height 14
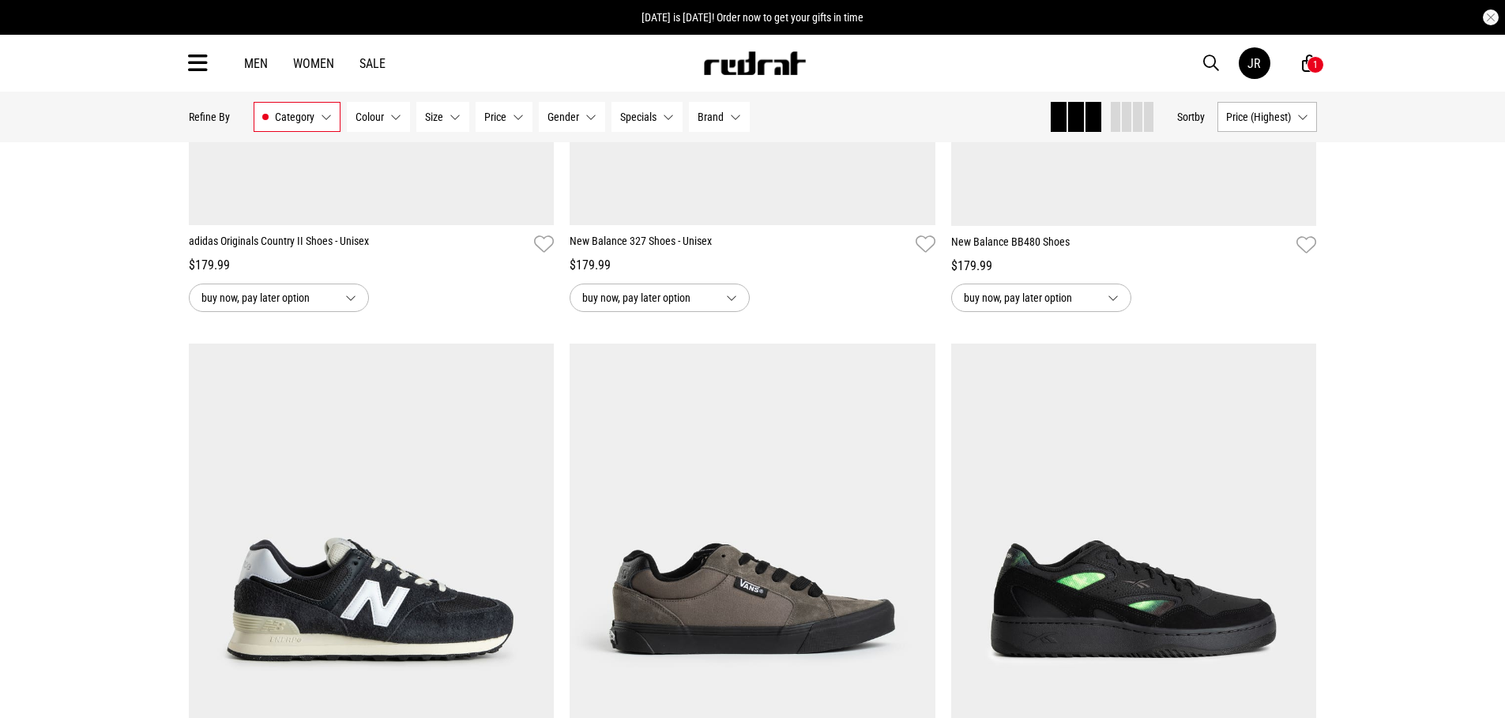
scroll to position [8435, 0]
